Goal: Task Accomplishment & Management: Manage account settings

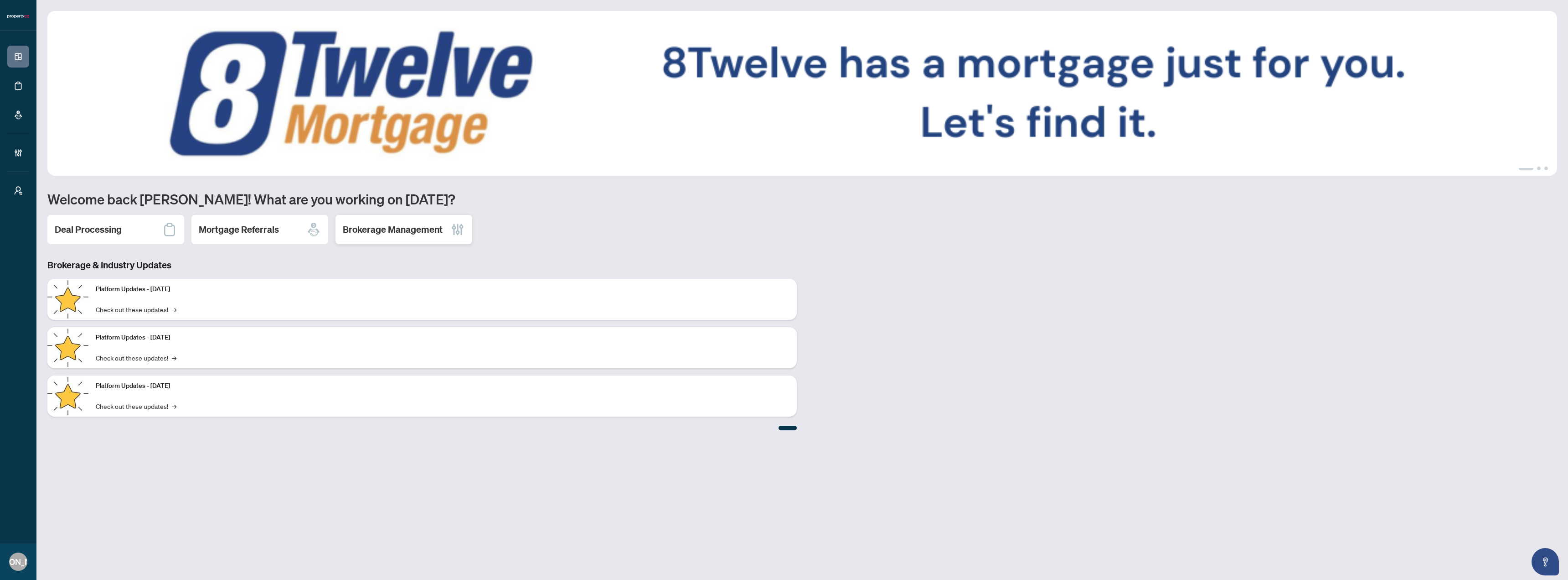
click at [457, 230] on icon at bounding box center [457, 230] width 4 height 12
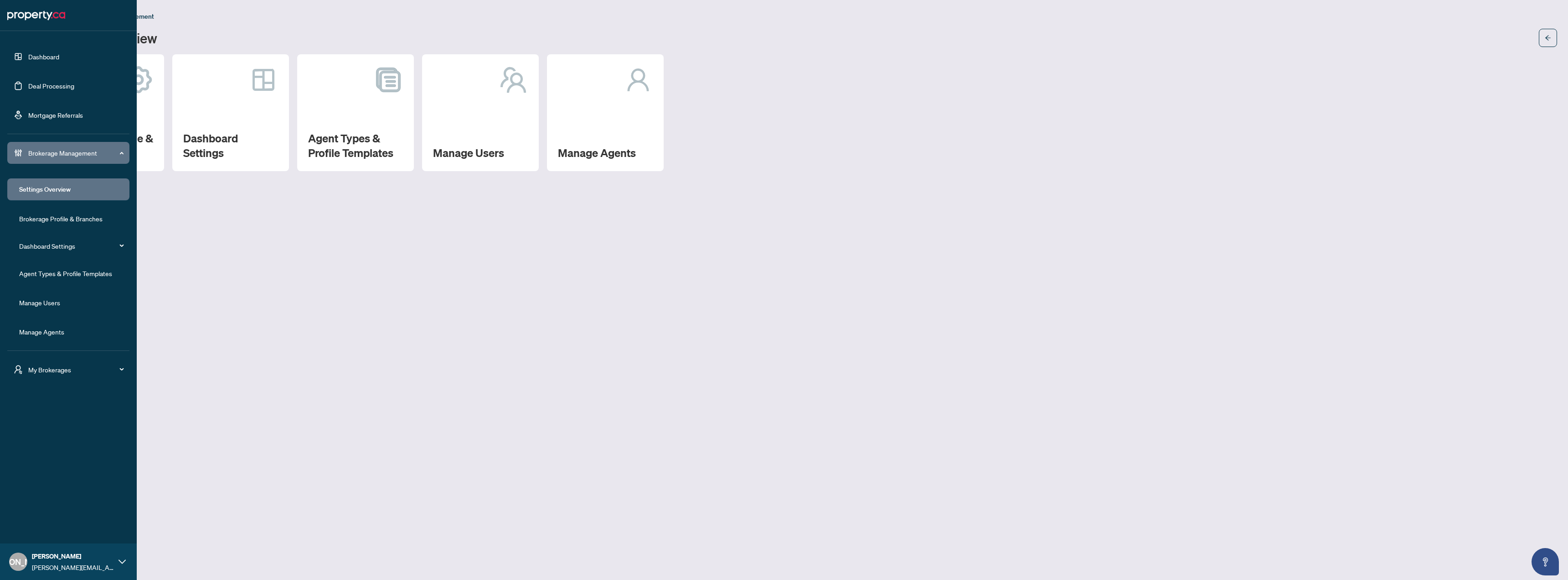
click at [40, 60] on link "Dashboard" at bounding box center [44, 56] width 31 height 8
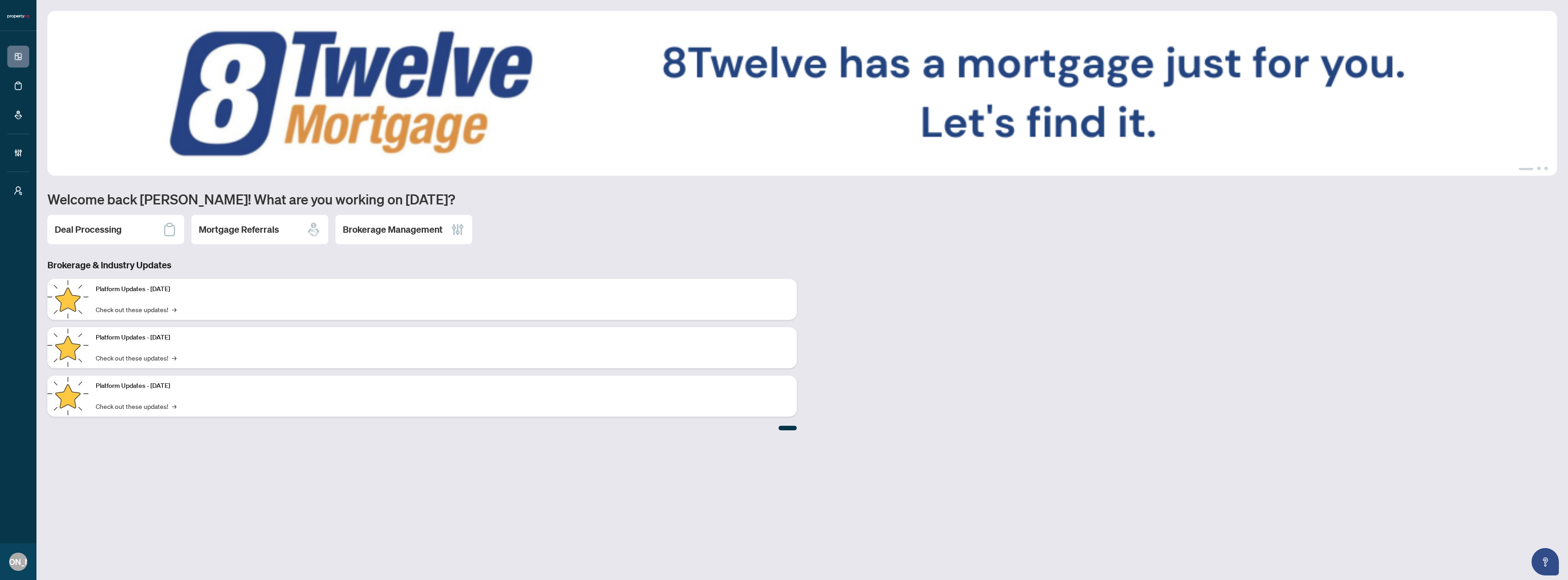
click at [1537, 169] on ul "1 2 3" at bounding box center [802, 169] width 1510 height 3
click at [1539, 169] on button "2" at bounding box center [1539, 169] width 3 height 3
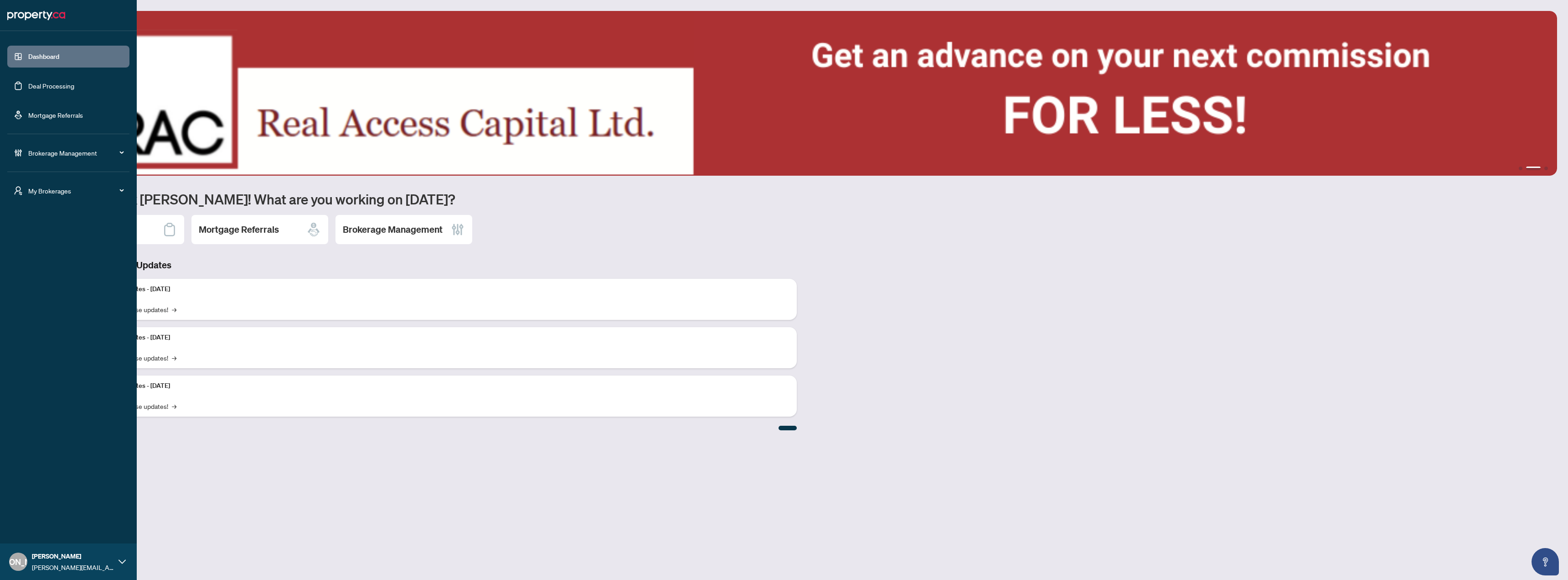
click at [76, 155] on span "Brokerage Management" at bounding box center [75, 153] width 95 height 10
click at [79, 273] on link "Agent Types & Profile Templates" at bounding box center [65, 273] width 93 height 8
